Goal: Obtain resource: Download file/media

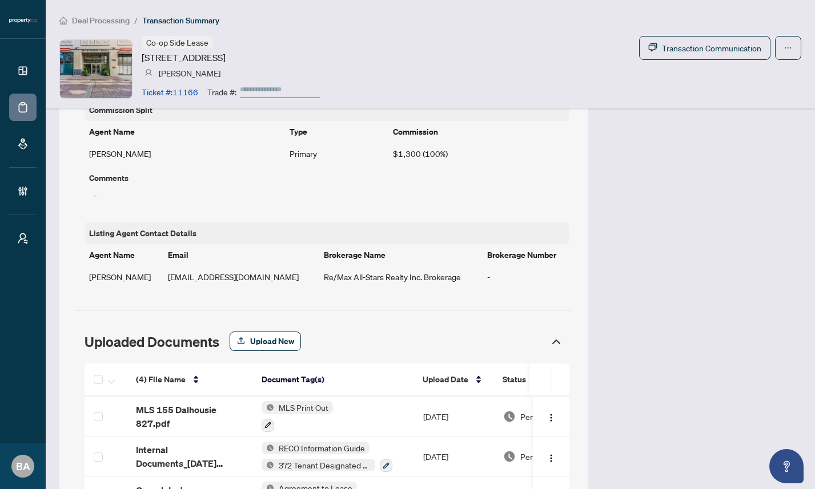
scroll to position [909, 0]
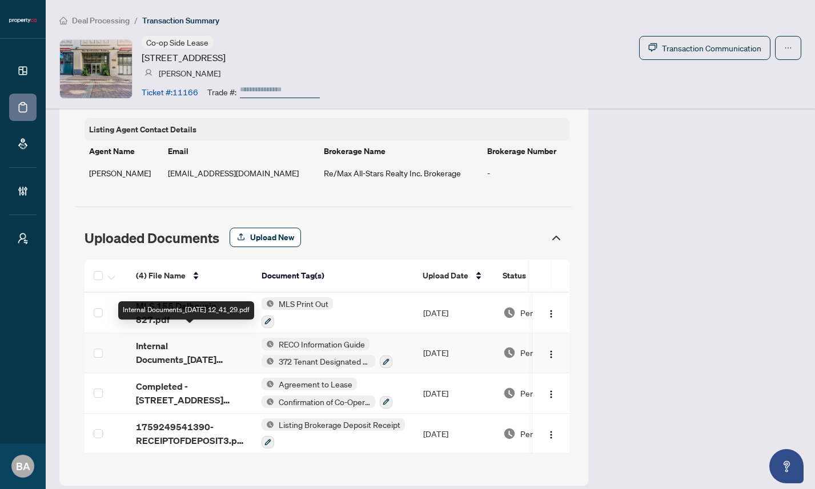
click at [162, 339] on span "Internal Documents_[DATE] 12_41_29.pdf" at bounding box center [189, 352] width 107 height 27
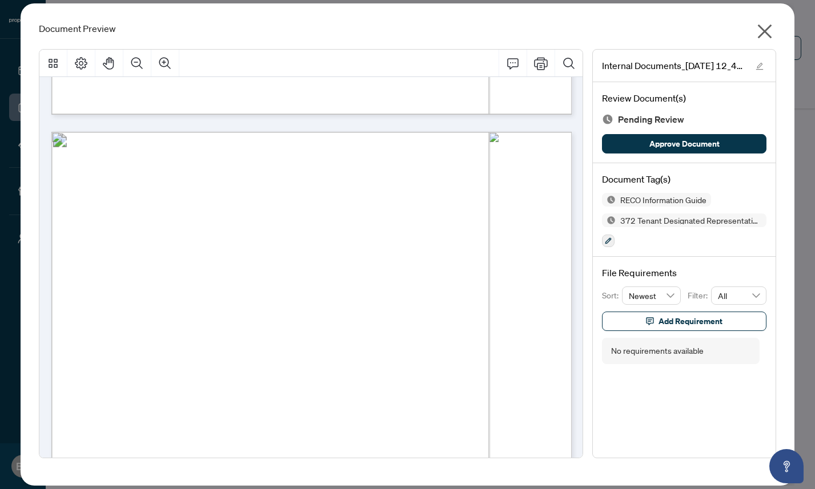
scroll to position [11732, 0]
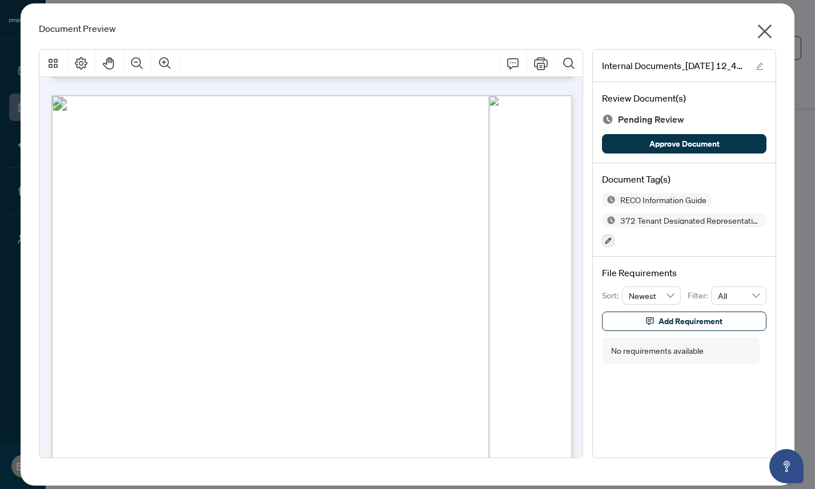
click at [763, 30] on icon "close" at bounding box center [765, 32] width 14 height 14
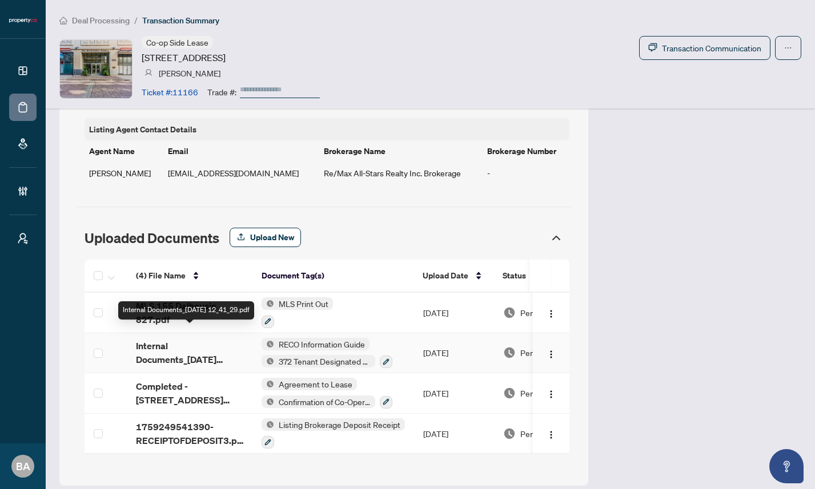
click at [164, 345] on span "Internal Documents_2025-09-25 12_41_29.pdf" at bounding box center [189, 352] width 107 height 27
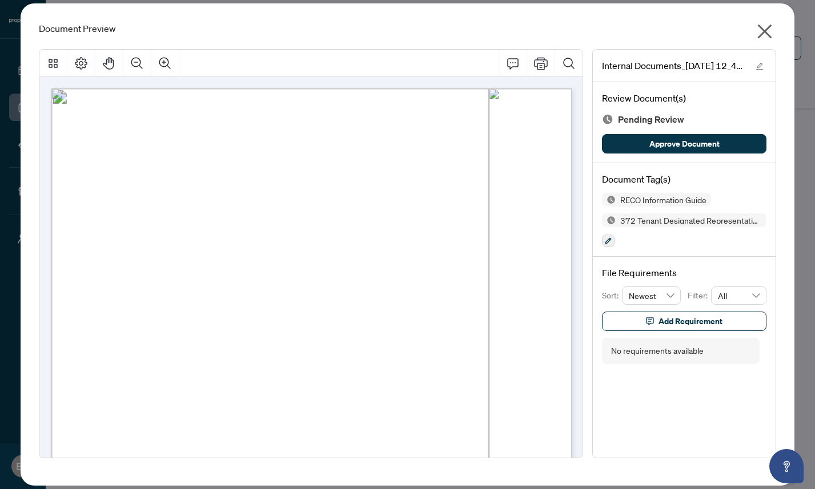
click at [763, 31] on icon "close" at bounding box center [765, 32] width 14 height 14
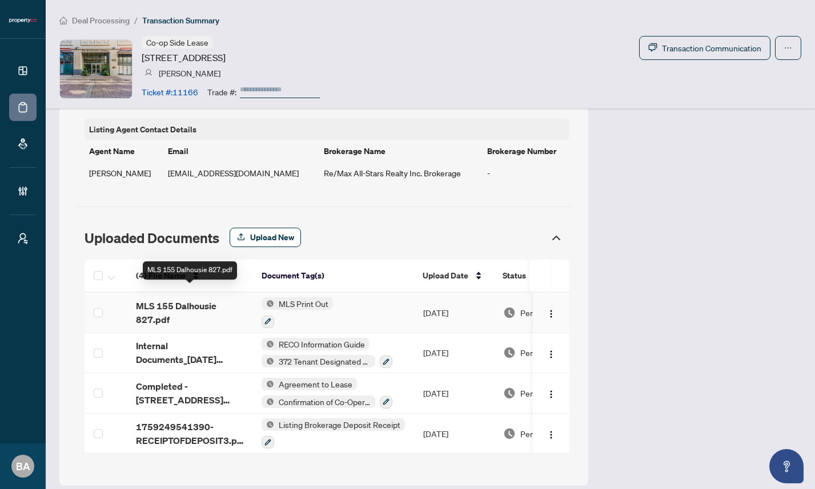
click at [170, 299] on span "MLS 155 Dalhousie 827.pdf" at bounding box center [189, 312] width 107 height 27
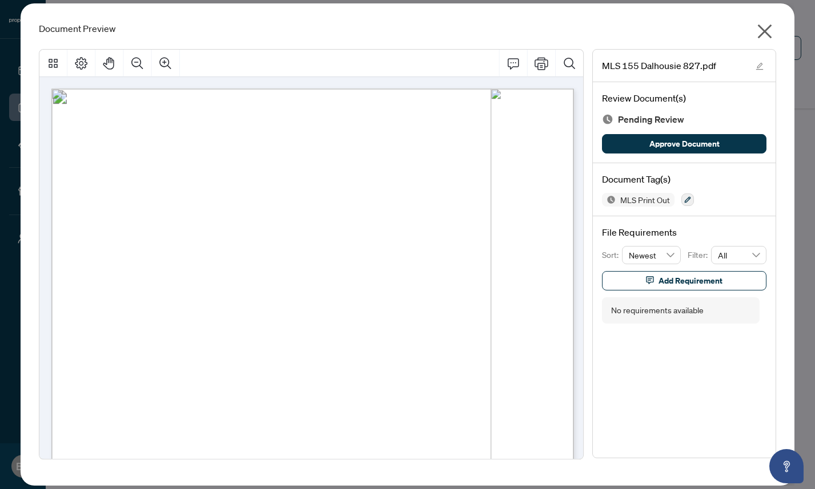
click at [762, 31] on icon "close" at bounding box center [764, 31] width 18 height 18
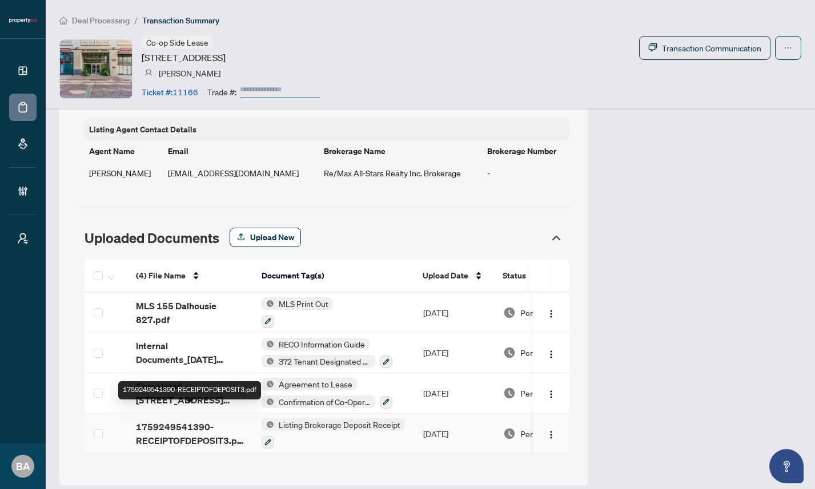
click at [174, 420] on span "1759249541390-RECEIPTOFDEPOSIT3.pdf" at bounding box center [189, 433] width 107 height 27
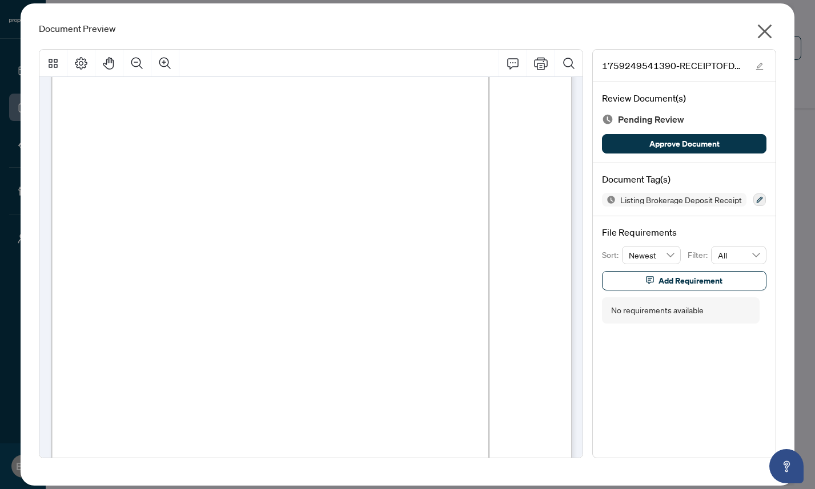
scroll to position [0, 0]
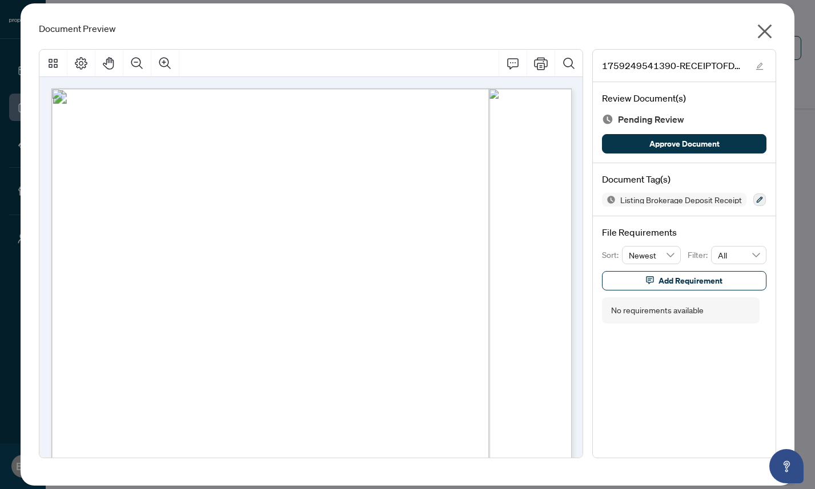
click at [765, 27] on icon "close" at bounding box center [764, 31] width 18 height 18
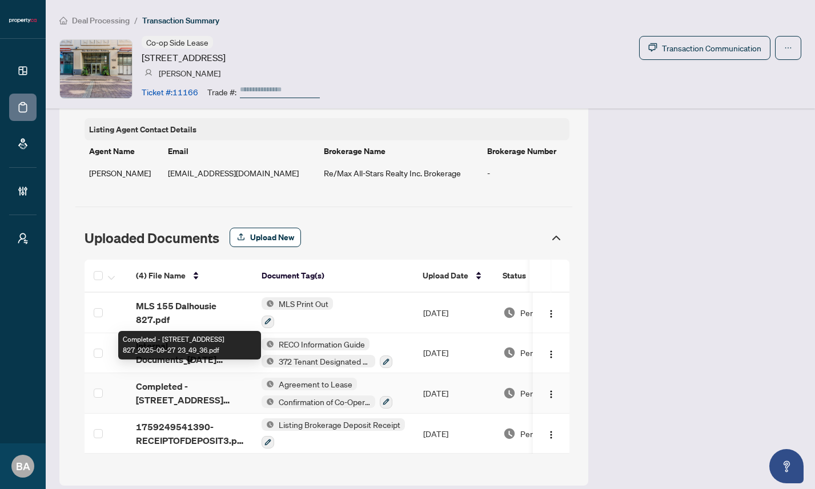
click at [162, 384] on span "Completed - 155 Dalhousie Street 827_2025-09-27 23_49_36.pdf" at bounding box center [189, 393] width 107 height 27
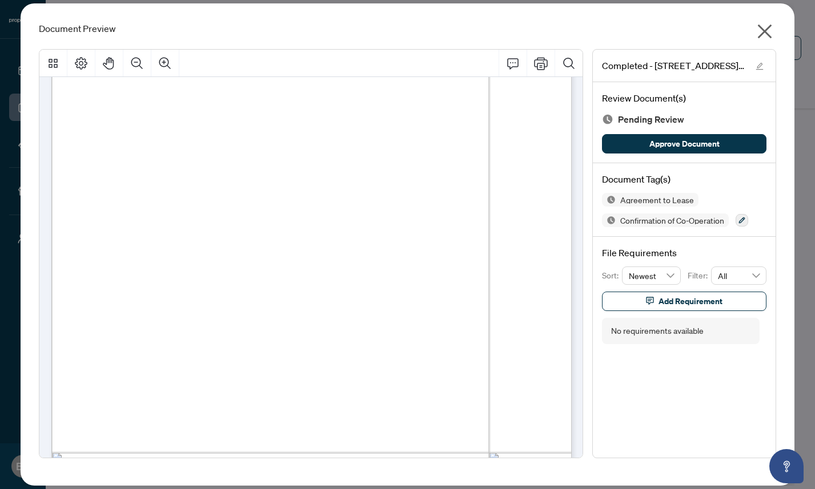
scroll to position [2147, 0]
click at [761, 30] on icon "close" at bounding box center [764, 31] width 18 height 18
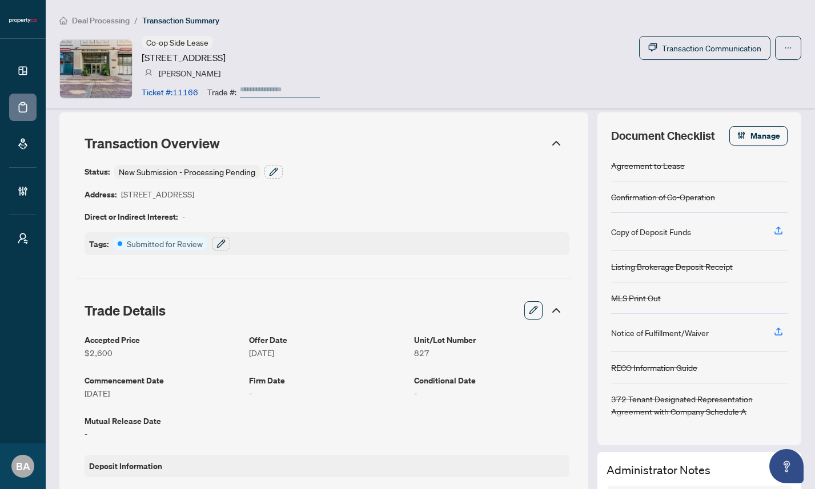
scroll to position [0, 0]
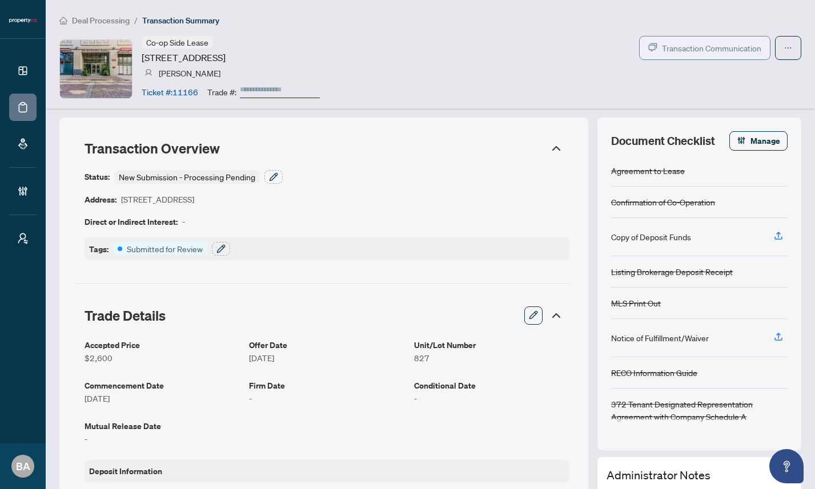
click at [698, 48] on span "Transaction Communication" at bounding box center [711, 48] width 99 height 13
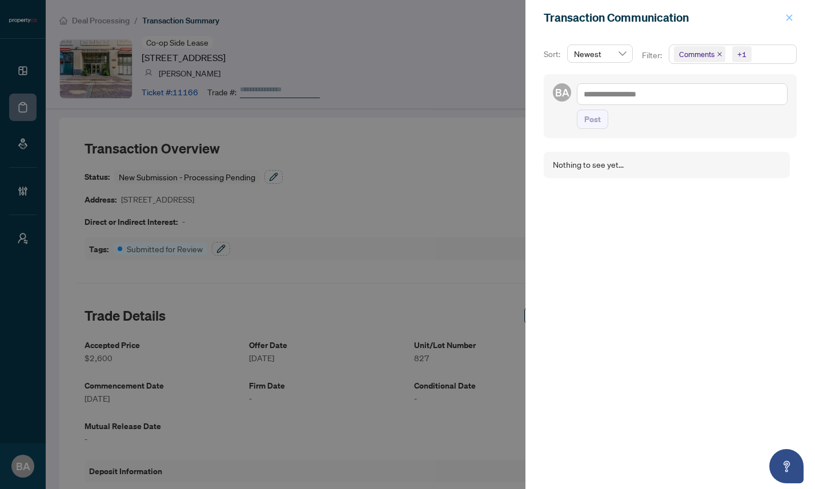
click at [786, 18] on icon "close" at bounding box center [789, 18] width 8 height 8
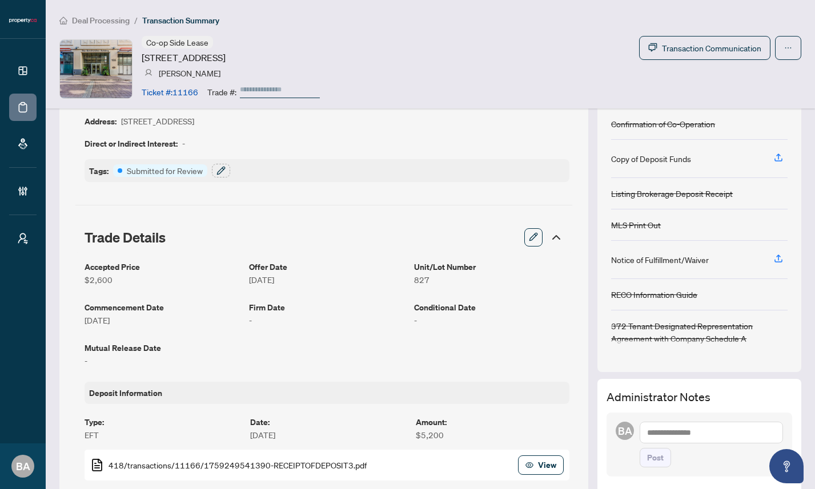
scroll to position [107, 0]
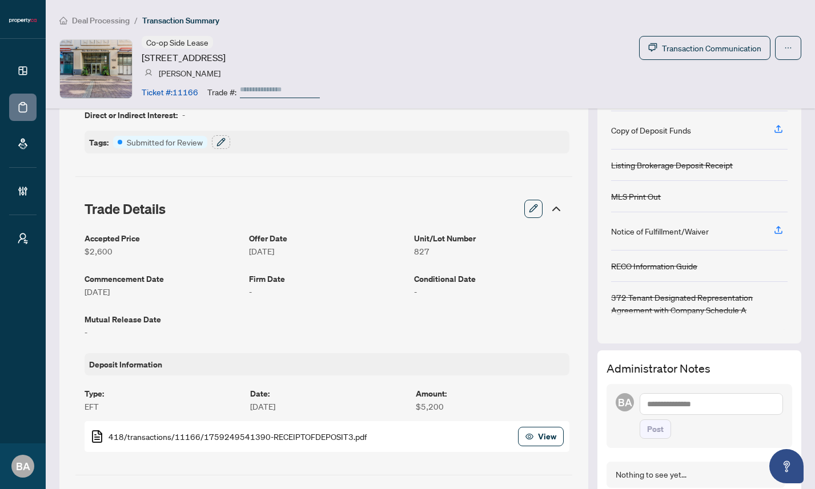
click at [534, 208] on icon "button" at bounding box center [533, 208] width 9 height 9
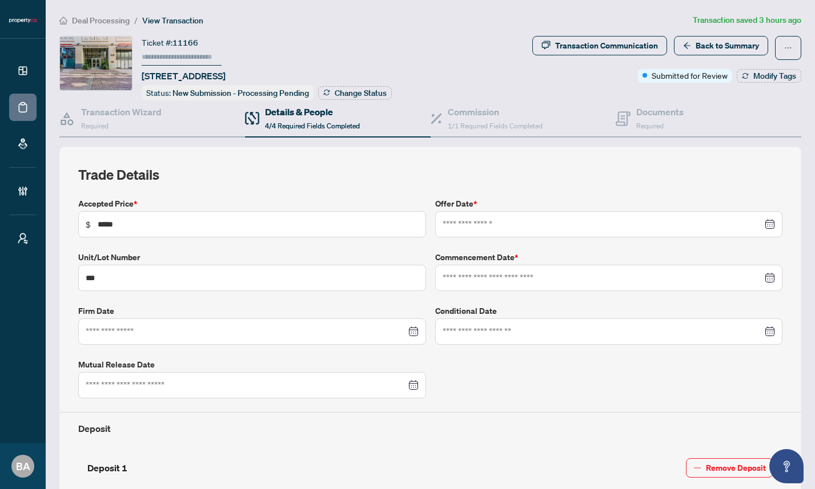
type input "**********"
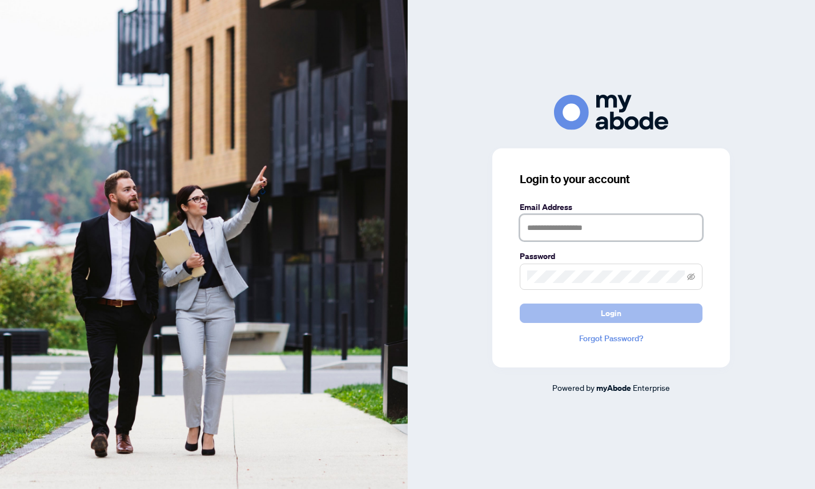
type input "**********"
click at [601, 317] on span "Login" at bounding box center [611, 313] width 21 height 18
